Goal: Transaction & Acquisition: Purchase product/service

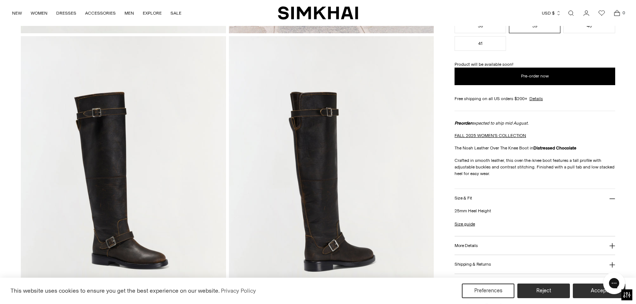
scroll to position [302, 0]
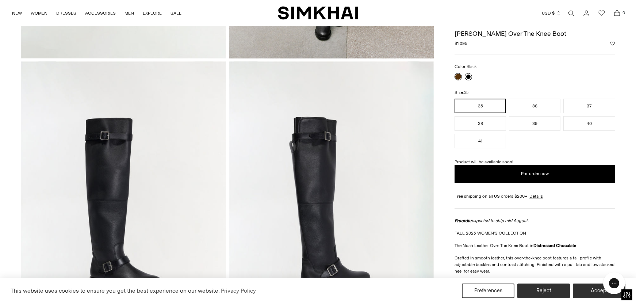
click at [469, 77] on link at bounding box center [468, 76] width 7 height 7
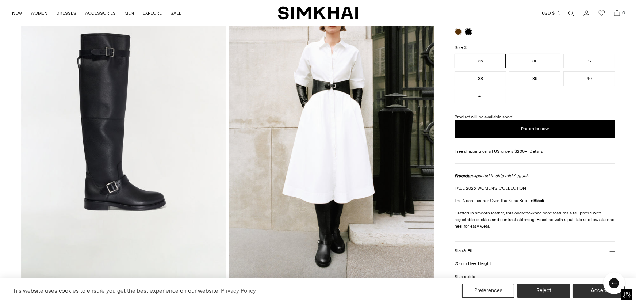
click at [534, 63] on button "36" at bounding box center [534, 61] width 51 height 15
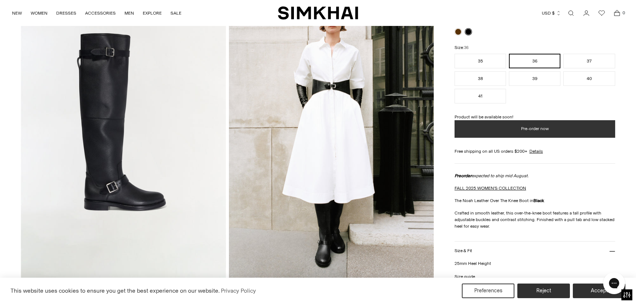
click at [537, 128] on span "Pre-order now" at bounding box center [535, 129] width 28 height 6
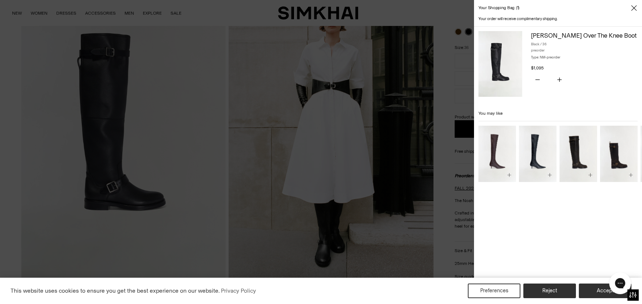
click at [630, 9] on button "Close" at bounding box center [633, 7] width 7 height 7
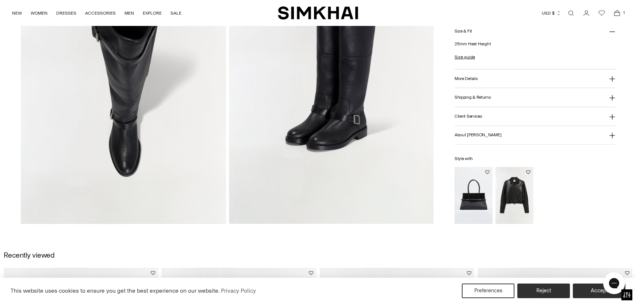
scroll to position [793, 0]
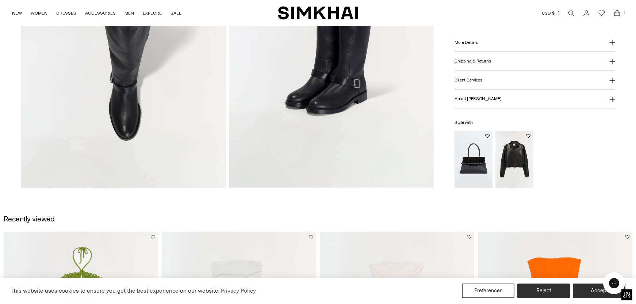
click at [0, 0] on img "Freeman Leather Jacket" at bounding box center [0, 0] width 0 height 0
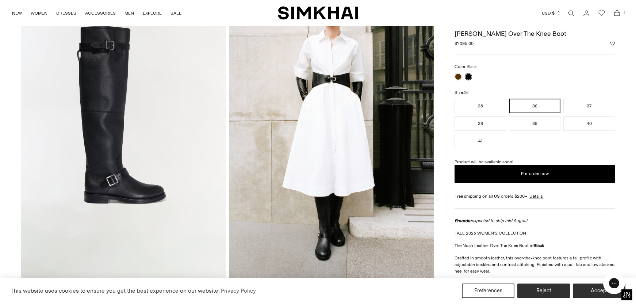
scroll to position [0, 0]
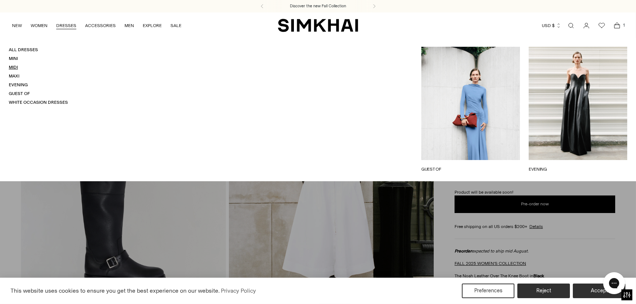
click at [16, 69] on link "Midi" at bounding box center [13, 67] width 9 height 5
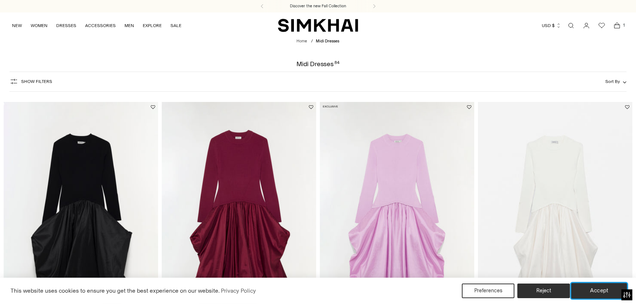
drag, startPoint x: 610, startPoint y: 293, endPoint x: 470, endPoint y: 261, distance: 143.7
click at [610, 290] on button "Accept" at bounding box center [600, 290] width 56 height 15
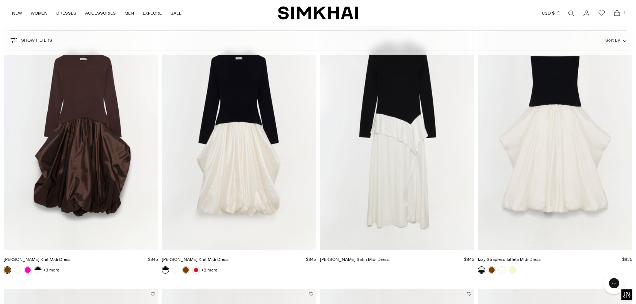
scroll to position [642, 0]
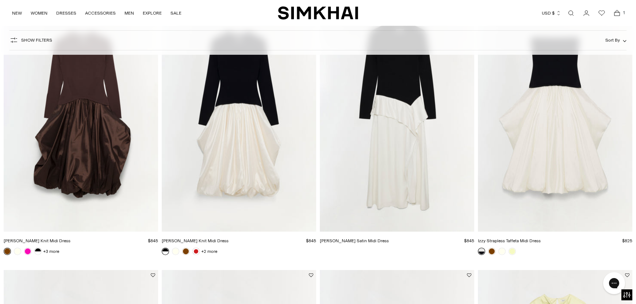
click at [0, 0] on img "Ornella Knit Satin Midi Dress" at bounding box center [0, 0] width 0 height 0
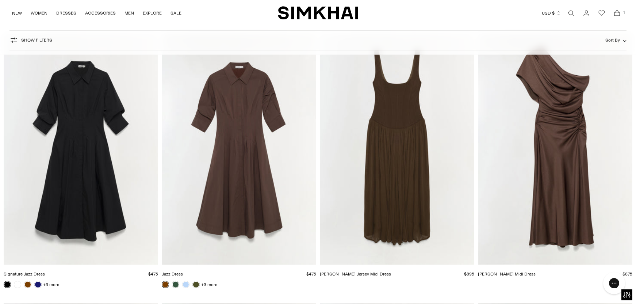
scroll to position [2229, 0]
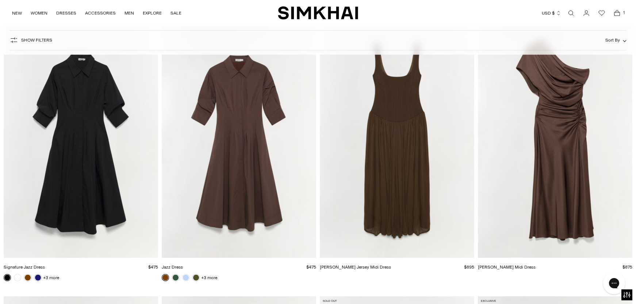
click at [0, 0] on img "Jamie Jersey Midi Dress" at bounding box center [0, 0] width 0 height 0
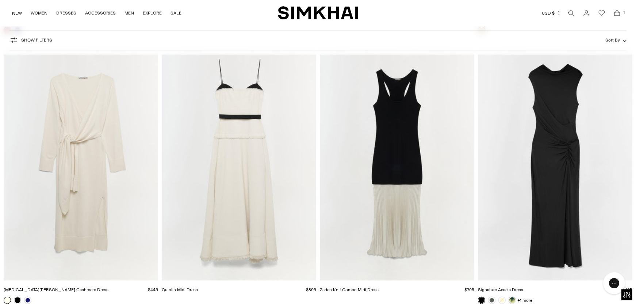
scroll to position [3362, 0]
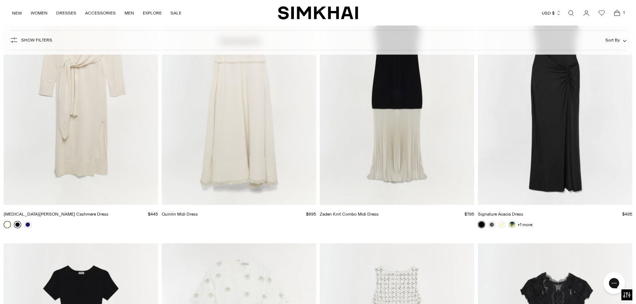
click at [18, 226] on link at bounding box center [17, 224] width 7 height 7
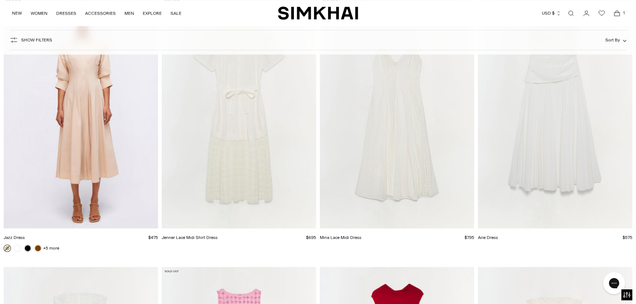
scroll to position [5213, 0]
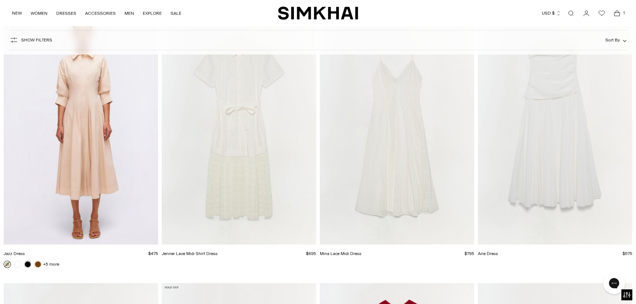
click at [0, 0] on img "Arie Dress" at bounding box center [0, 0] width 0 height 0
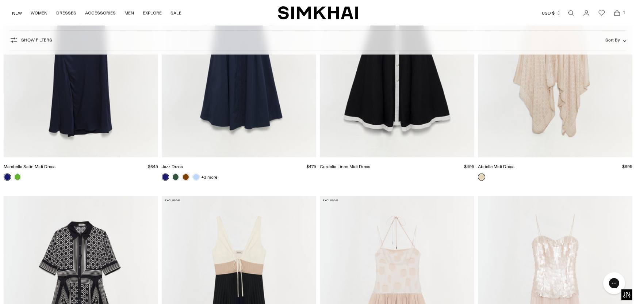
scroll to position [4647, 0]
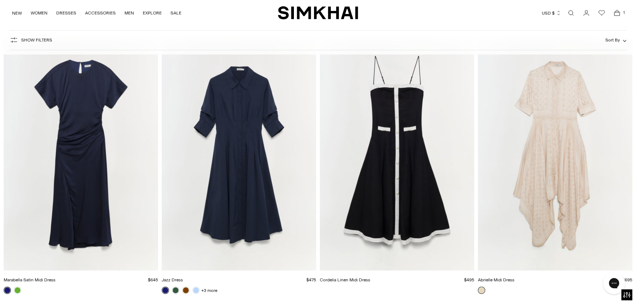
click at [0, 0] on img "Abrielle Midi Dress" at bounding box center [0, 0] width 0 height 0
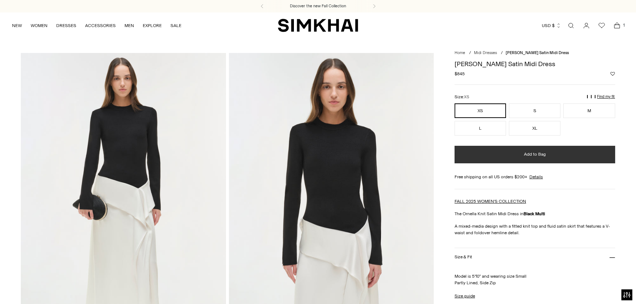
click at [520, 153] on button "Add to Bag" at bounding box center [535, 155] width 160 height 18
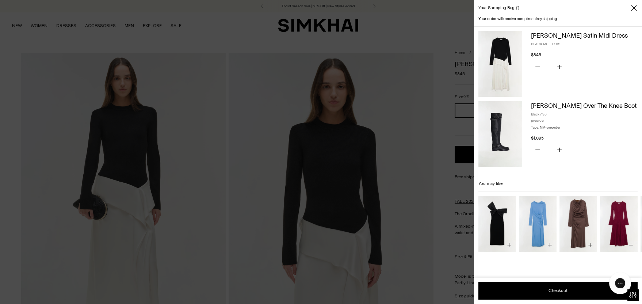
drag, startPoint x: 634, startPoint y: 8, endPoint x: 537, endPoint y: 33, distance: 100.2
click at [634, 8] on icon "Close" at bounding box center [633, 7] width 5 height 5
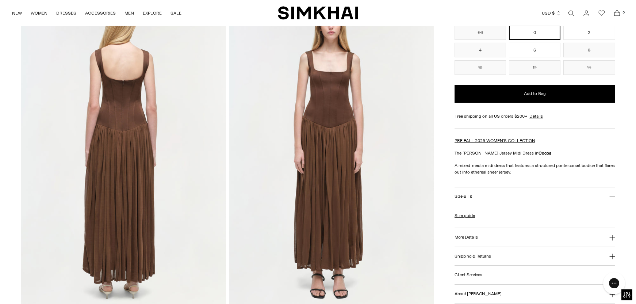
scroll to position [642, 0]
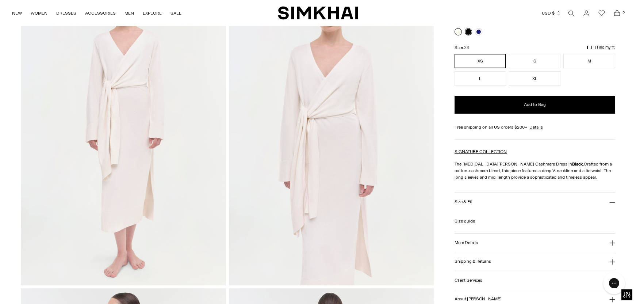
click at [457, 33] on link at bounding box center [458, 31] width 7 height 7
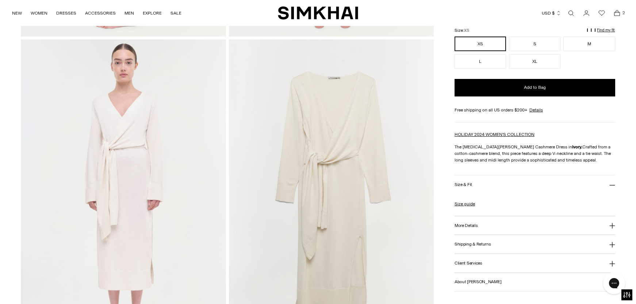
scroll to position [680, 0]
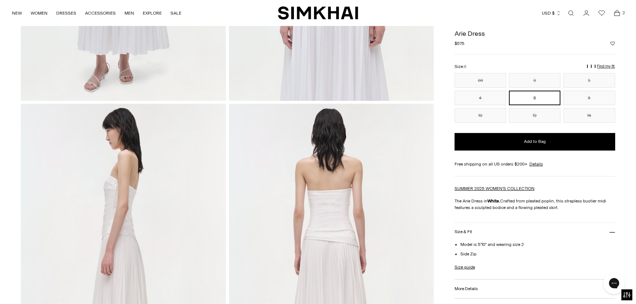
scroll to position [226, 0]
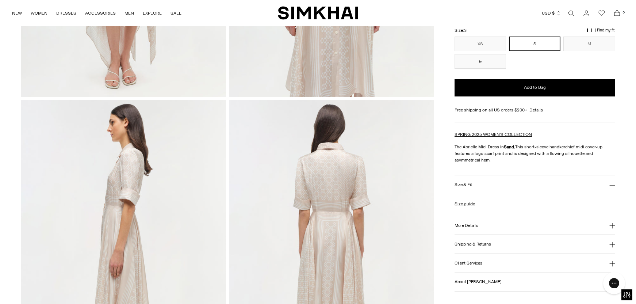
scroll to position [264, 0]
click at [14, 14] on link "NEW" at bounding box center [17, 13] width 10 height 16
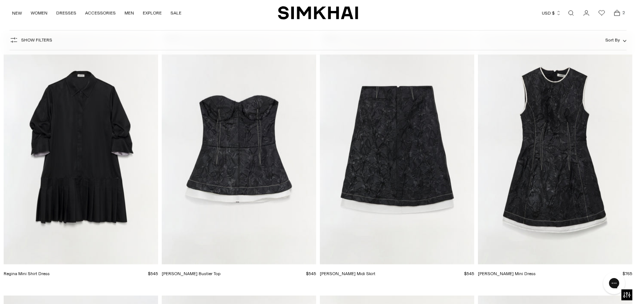
scroll to position [3853, 0]
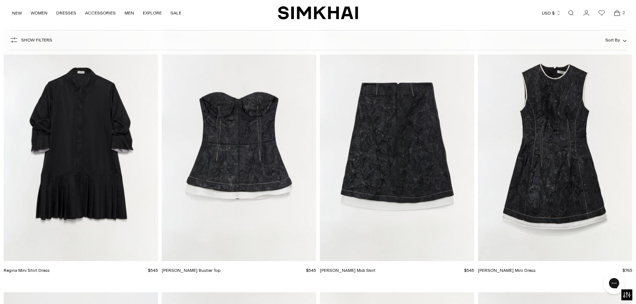
click at [0, 0] on img "Zander Jacquard Bustier Top" at bounding box center [0, 0] width 0 height 0
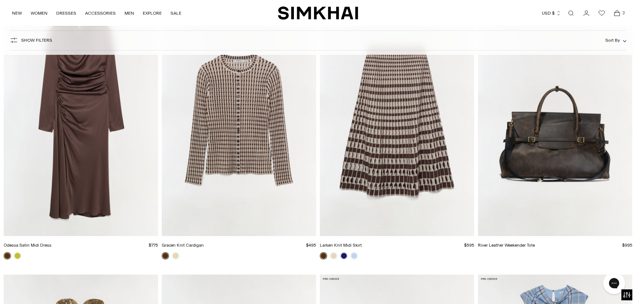
scroll to position [8425, 0]
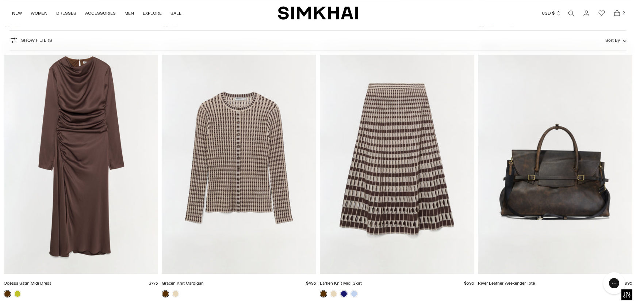
click at [0, 0] on img "Gracen Knit Cardigan" at bounding box center [0, 0] width 0 height 0
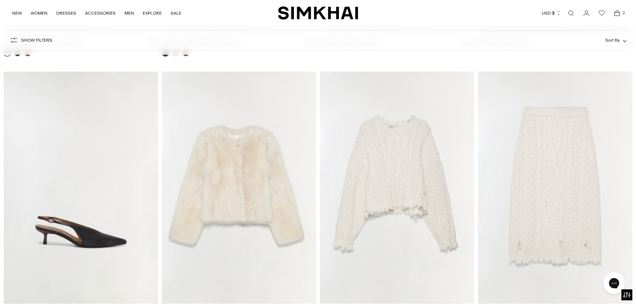
scroll to position [10012, 0]
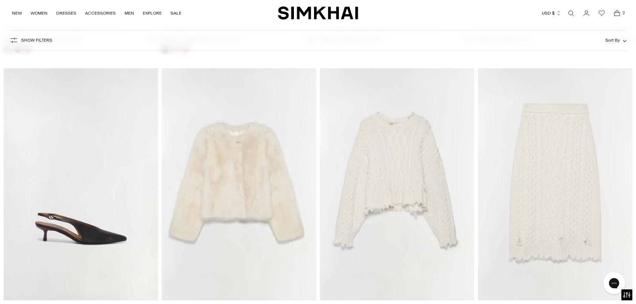
click at [0, 0] on img "Brioni Knit Midi Skirt" at bounding box center [0, 0] width 0 height 0
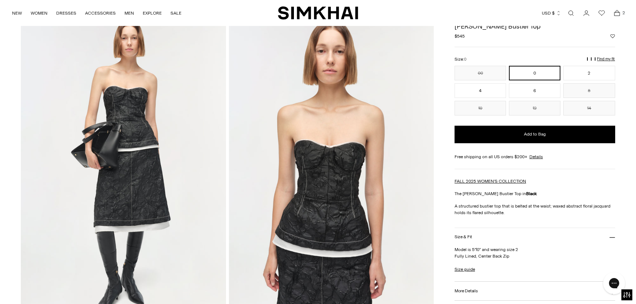
click at [152, 178] on img at bounding box center [123, 169] width 205 height 308
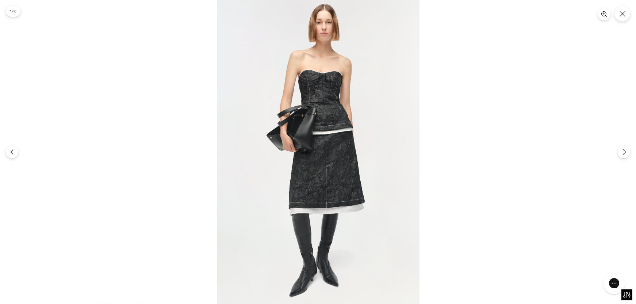
click at [304, 154] on img at bounding box center [318, 152] width 203 height 304
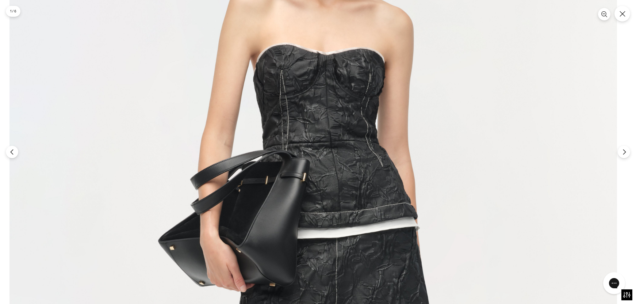
click at [330, 228] on img at bounding box center [313, 291] width 608 height 912
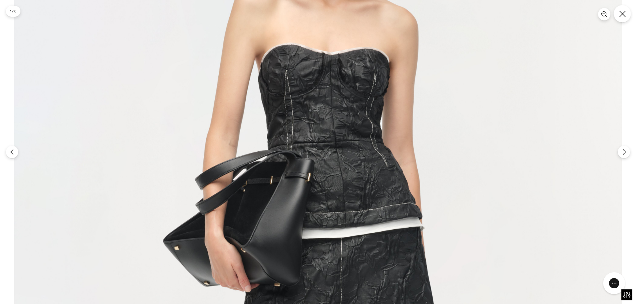
click at [625, 16] on icon "Close" at bounding box center [622, 14] width 6 height 6
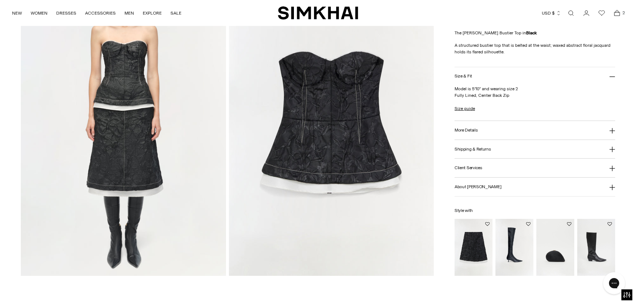
scroll to position [718, 0]
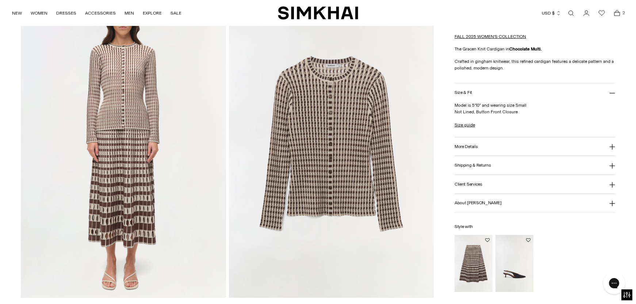
scroll to position [642, 0]
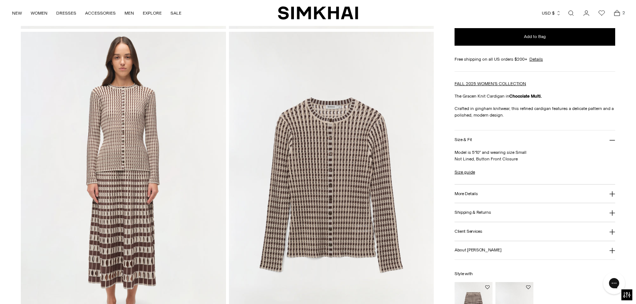
click at [321, 169] on img at bounding box center [331, 186] width 205 height 308
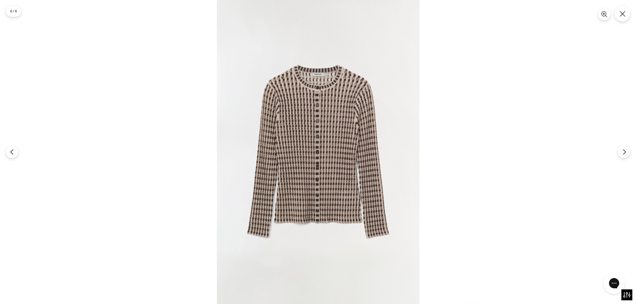
click at [321, 168] on img at bounding box center [318, 152] width 203 height 304
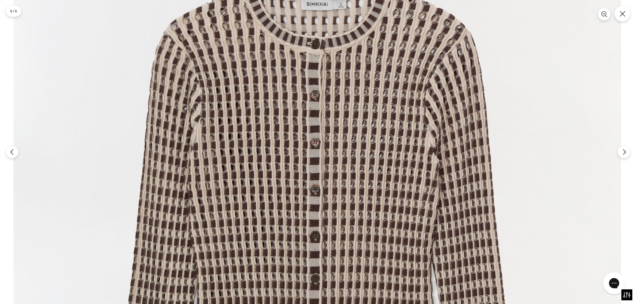
click at [310, 255] on img at bounding box center [318, 237] width 608 height 912
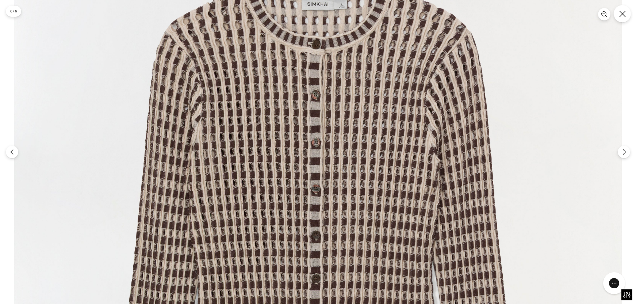
click at [623, 19] on button "Close" at bounding box center [622, 13] width 17 height 17
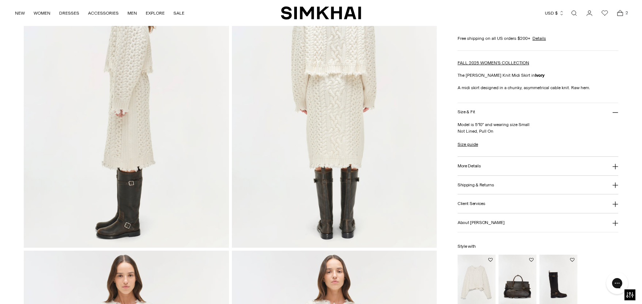
scroll to position [415, 0]
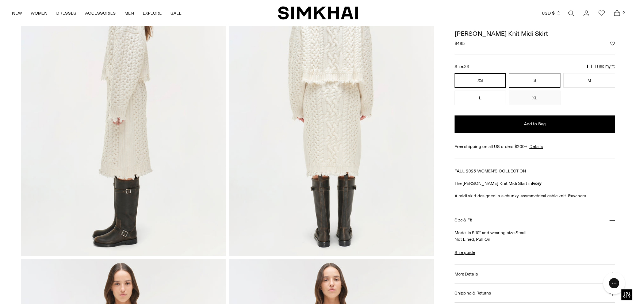
click at [528, 77] on button "S" at bounding box center [534, 80] width 51 height 15
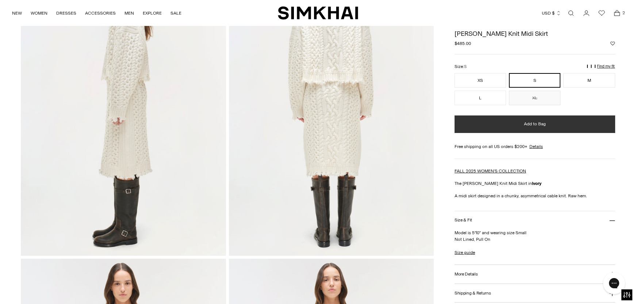
click at [525, 127] on button "Add to Bag" at bounding box center [535, 124] width 160 height 18
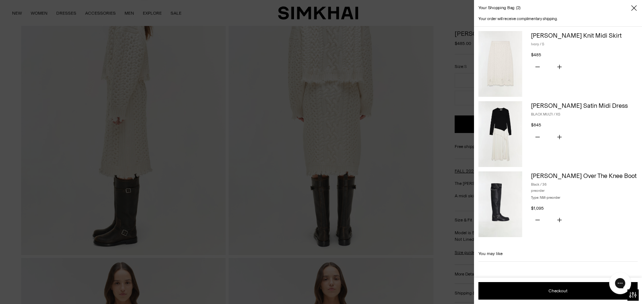
click at [633, 8] on icon "Close" at bounding box center [633, 7] width 5 height 5
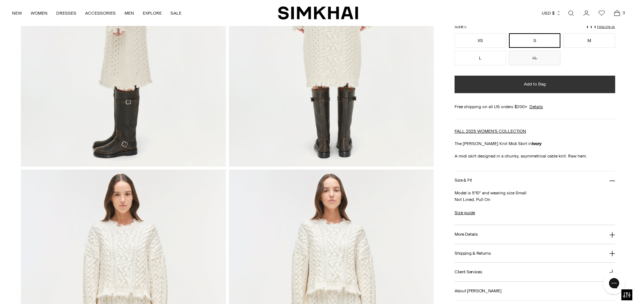
scroll to position [566, 0]
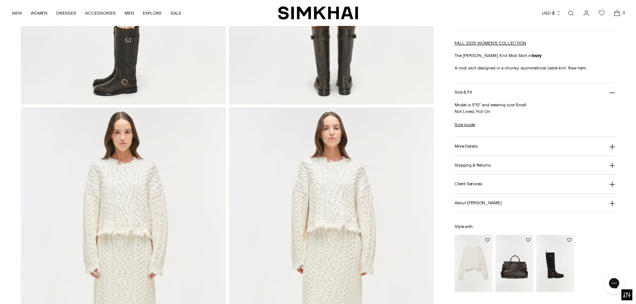
click at [0, 0] on img "Felix Knit Cropped Sweater" at bounding box center [0, 0] width 0 height 0
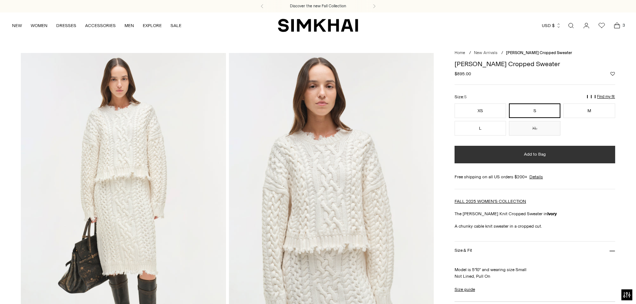
click at [532, 155] on span "Add to Bag" at bounding box center [535, 154] width 22 height 6
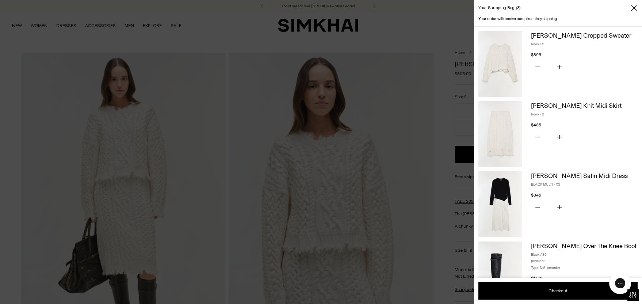
click at [632, 8] on icon "Close" at bounding box center [634, 7] width 6 height 7
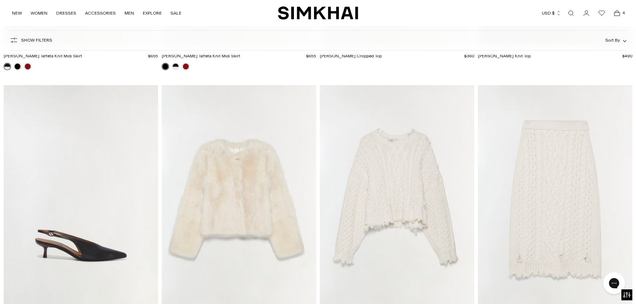
scroll to position [10070, 0]
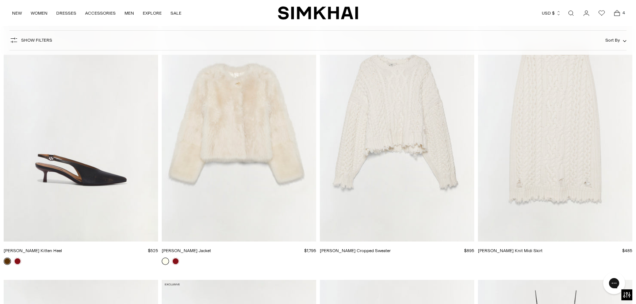
click at [0, 0] on img "Natasha Shearling Jacket" at bounding box center [0, 0] width 0 height 0
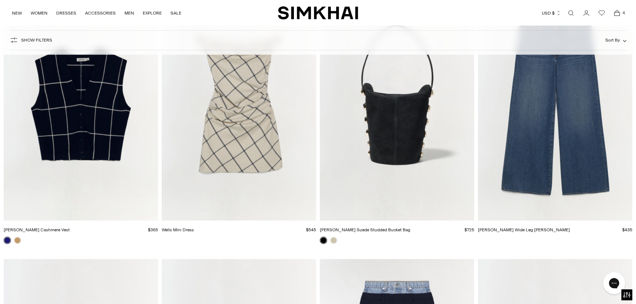
scroll to position [12753, 0]
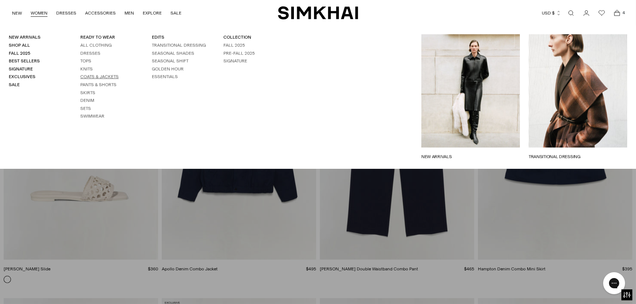
click at [108, 78] on link "Coats & Jackets" at bounding box center [99, 76] width 38 height 5
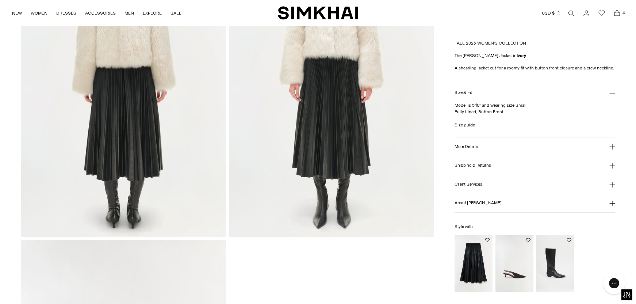
scroll to position [755, 0]
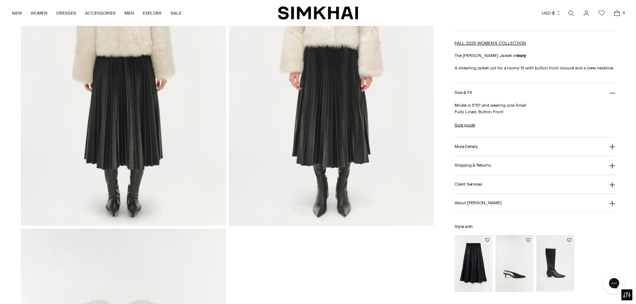
click at [0, 0] on img "Kezia Vegan Leather Midi Skirt" at bounding box center [0, 0] width 0 height 0
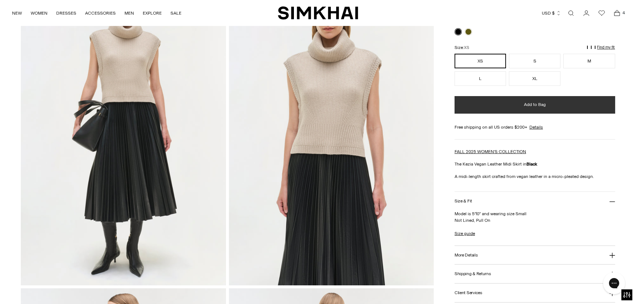
click at [534, 105] on span "Add to Bag" at bounding box center [535, 105] width 22 height 6
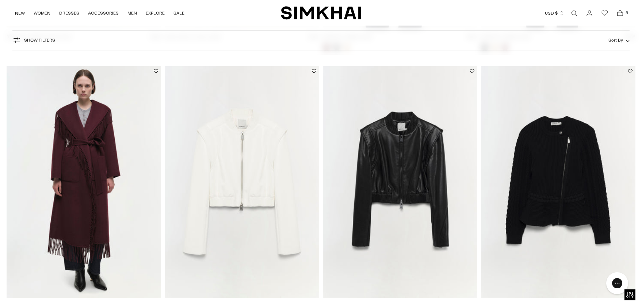
scroll to position [1398, 0]
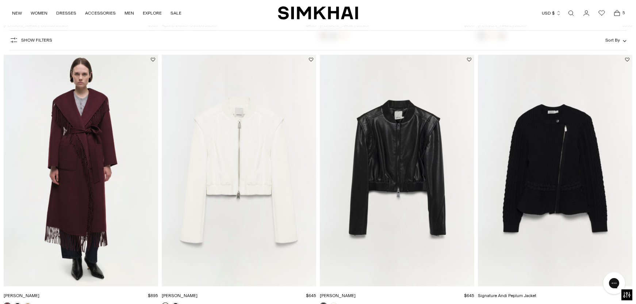
click at [615, 14] on icon "Open cart modal" at bounding box center [617, 12] width 10 height 7
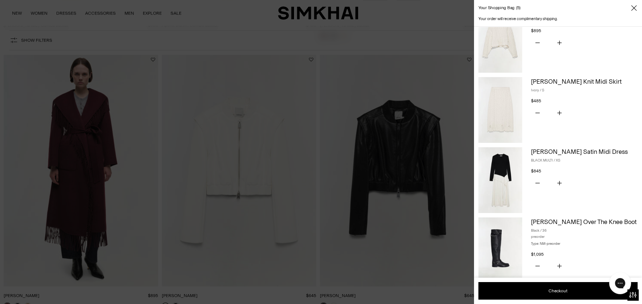
scroll to position [0, 0]
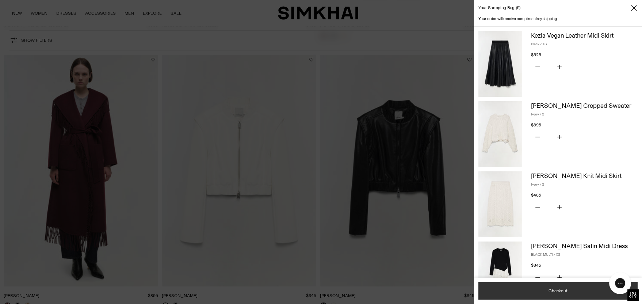
click at [552, 292] on button "Checkout" at bounding box center [557, 291] width 159 height 18
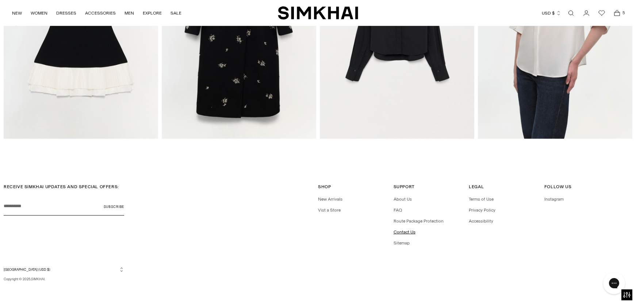
click at [409, 231] on link "Contact Us" at bounding box center [405, 231] width 22 height 5
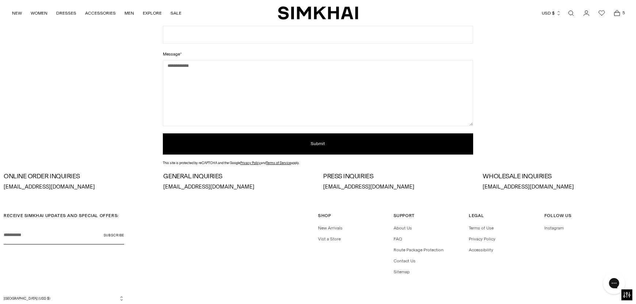
scroll to position [146, 0]
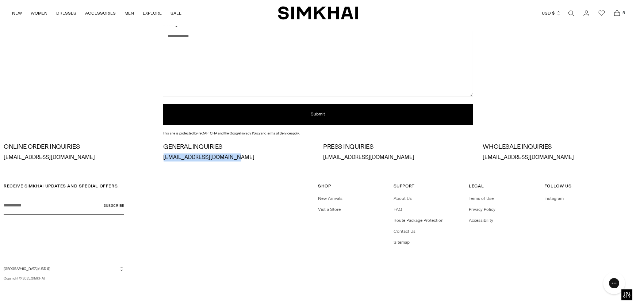
drag, startPoint x: 236, startPoint y: 155, endPoint x: 163, endPoint y: 156, distance: 73.4
click at [163, 156] on div "ONLINE ORDER INQUIRIES orders@jonathansimkhai.com GENERAL INQUIRIES info@jonath…" at bounding box center [318, 152] width 629 height 18
drag, startPoint x: 163, startPoint y: 156, endPoint x: 169, endPoint y: 156, distance: 6.2
copy p "info@jonathansimkhai.com"
